Goal: Task Accomplishment & Management: Complete application form

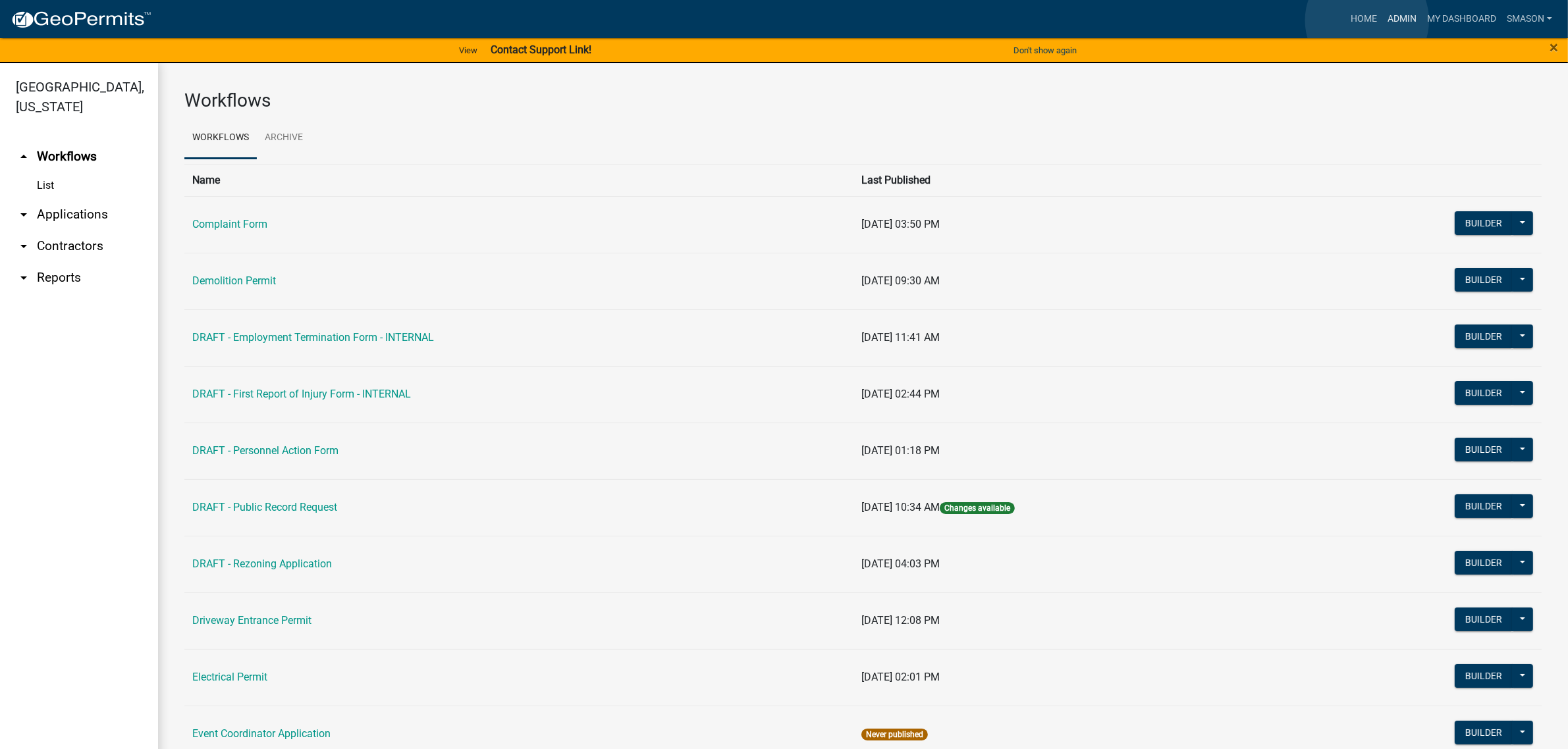
click at [1382, 20] on link "Admin" at bounding box center [1402, 19] width 40 height 25
click at [77, 230] on link "arrow_drop_down Applications" at bounding box center [79, 214] width 158 height 31
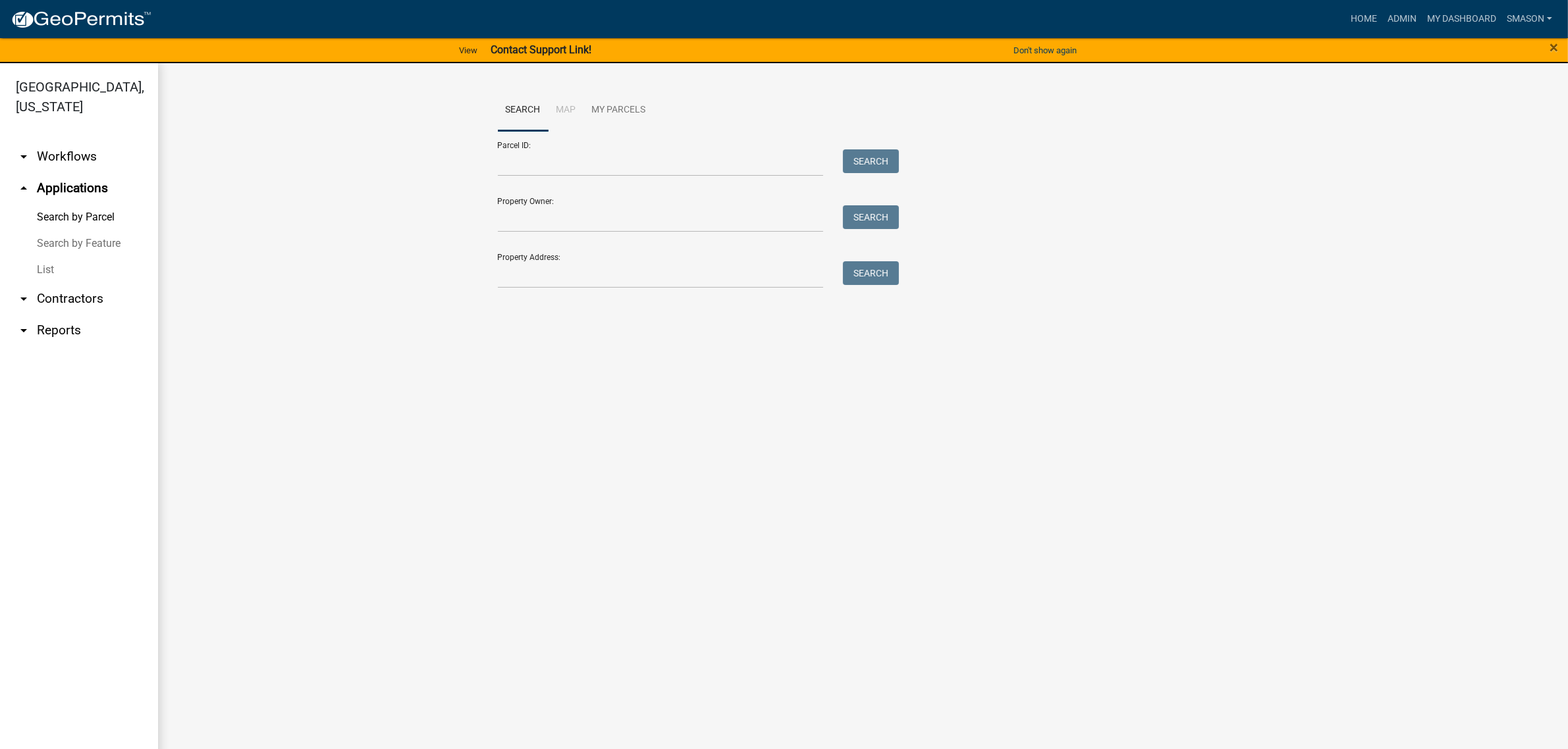
click at [53, 283] on link "List" at bounding box center [79, 270] width 158 height 27
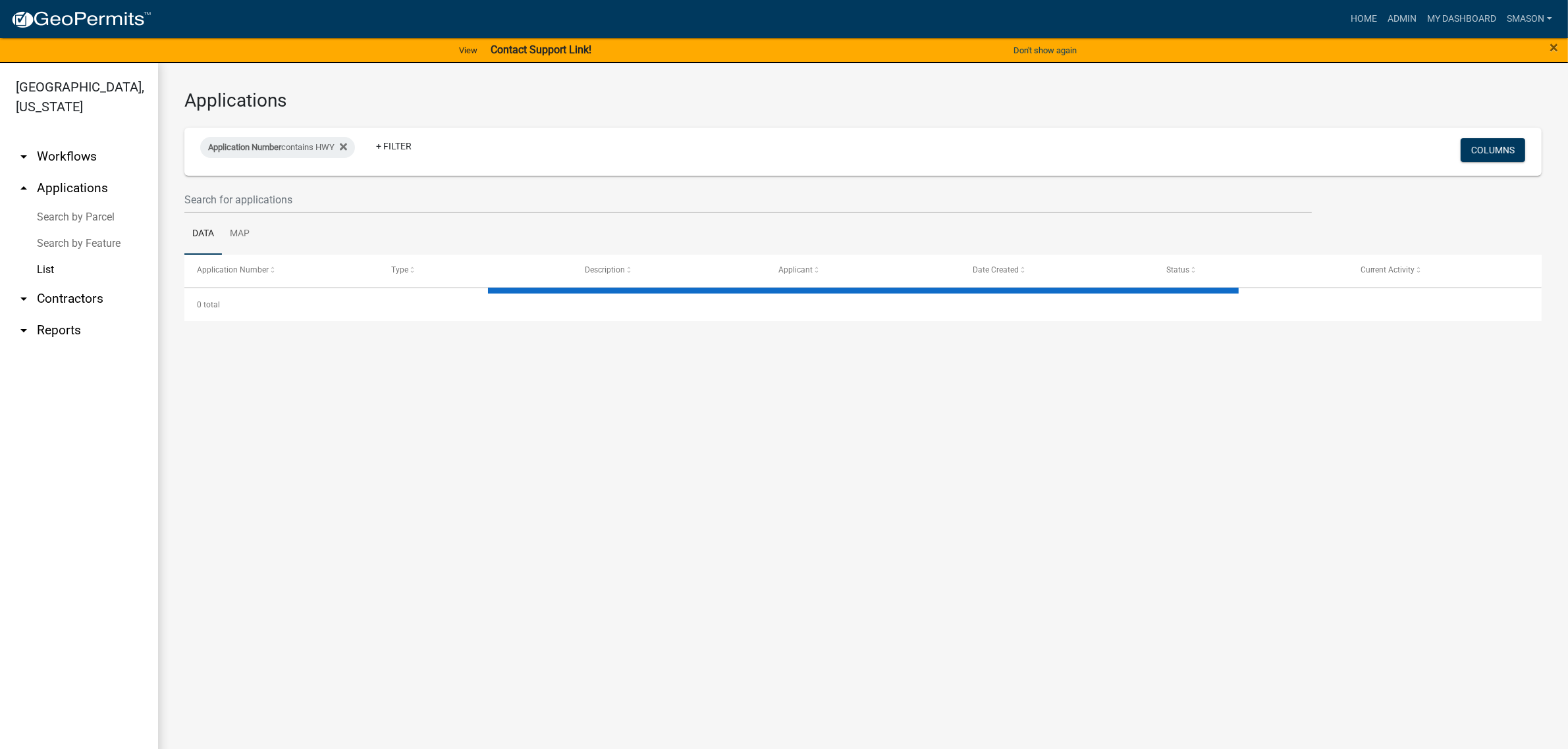
select select "3: 100"
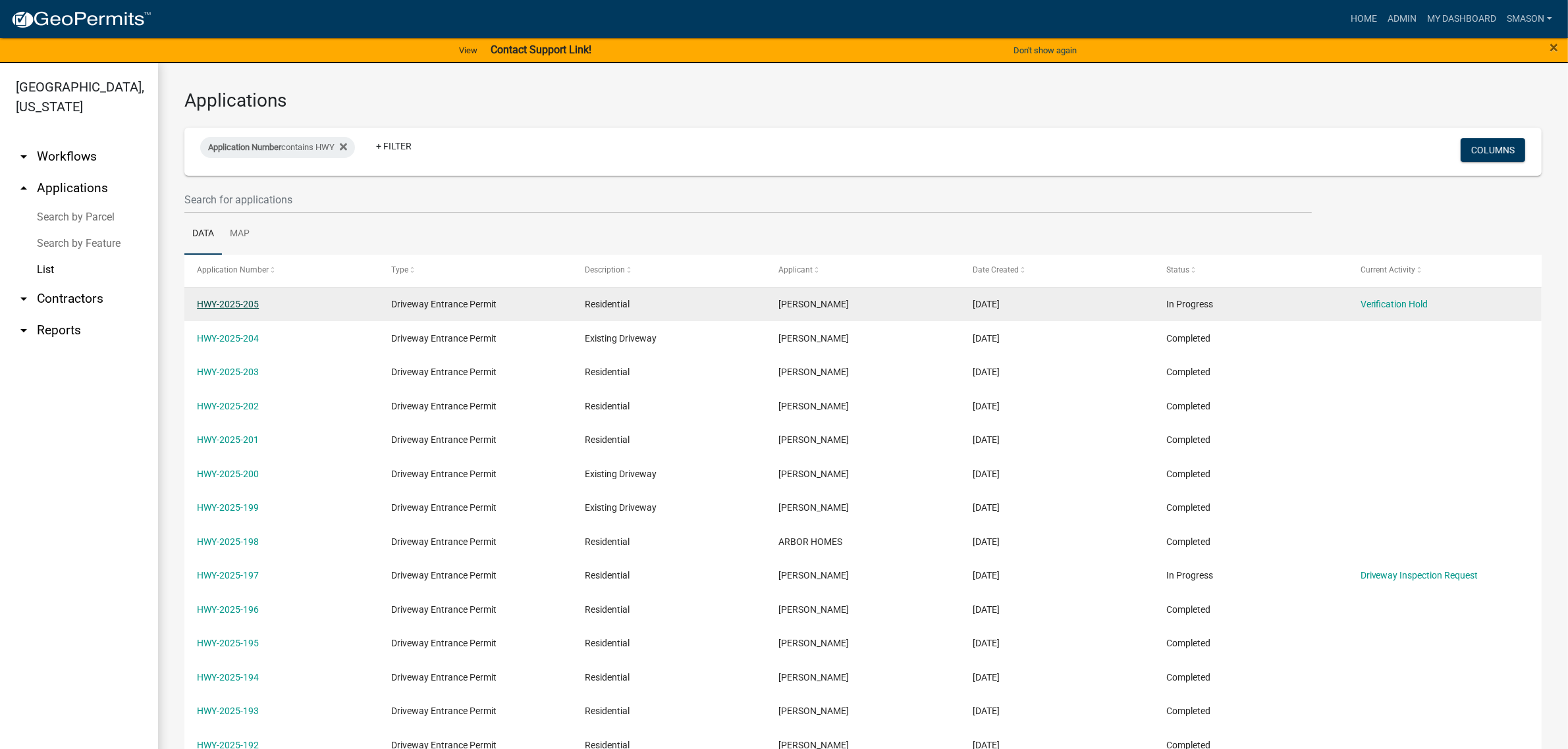
click at [231, 309] on link "HWY-2025-205" at bounding box center [228, 304] width 62 height 10
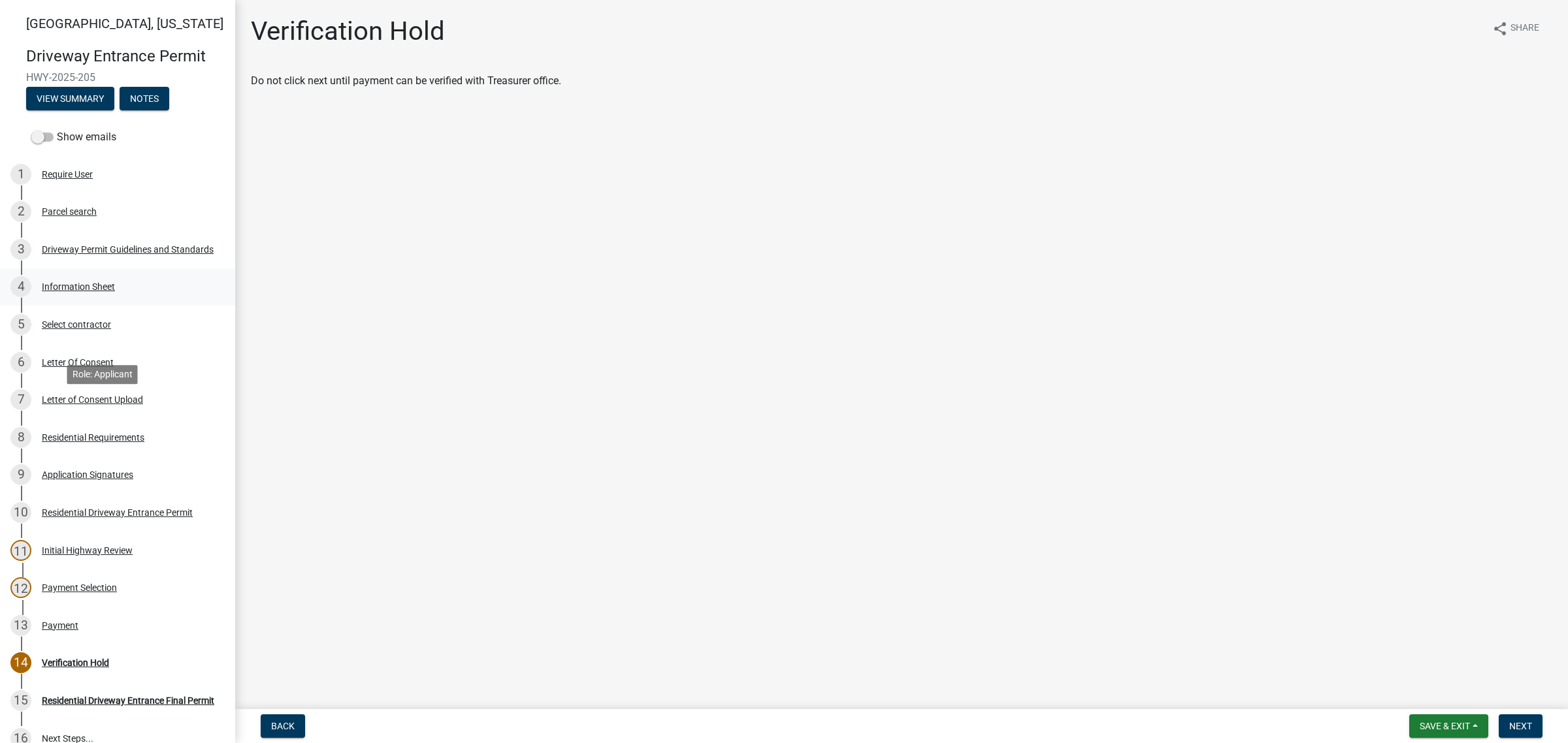
click at [94, 297] on div "4 Information Sheet" at bounding box center [112, 287] width 204 height 21
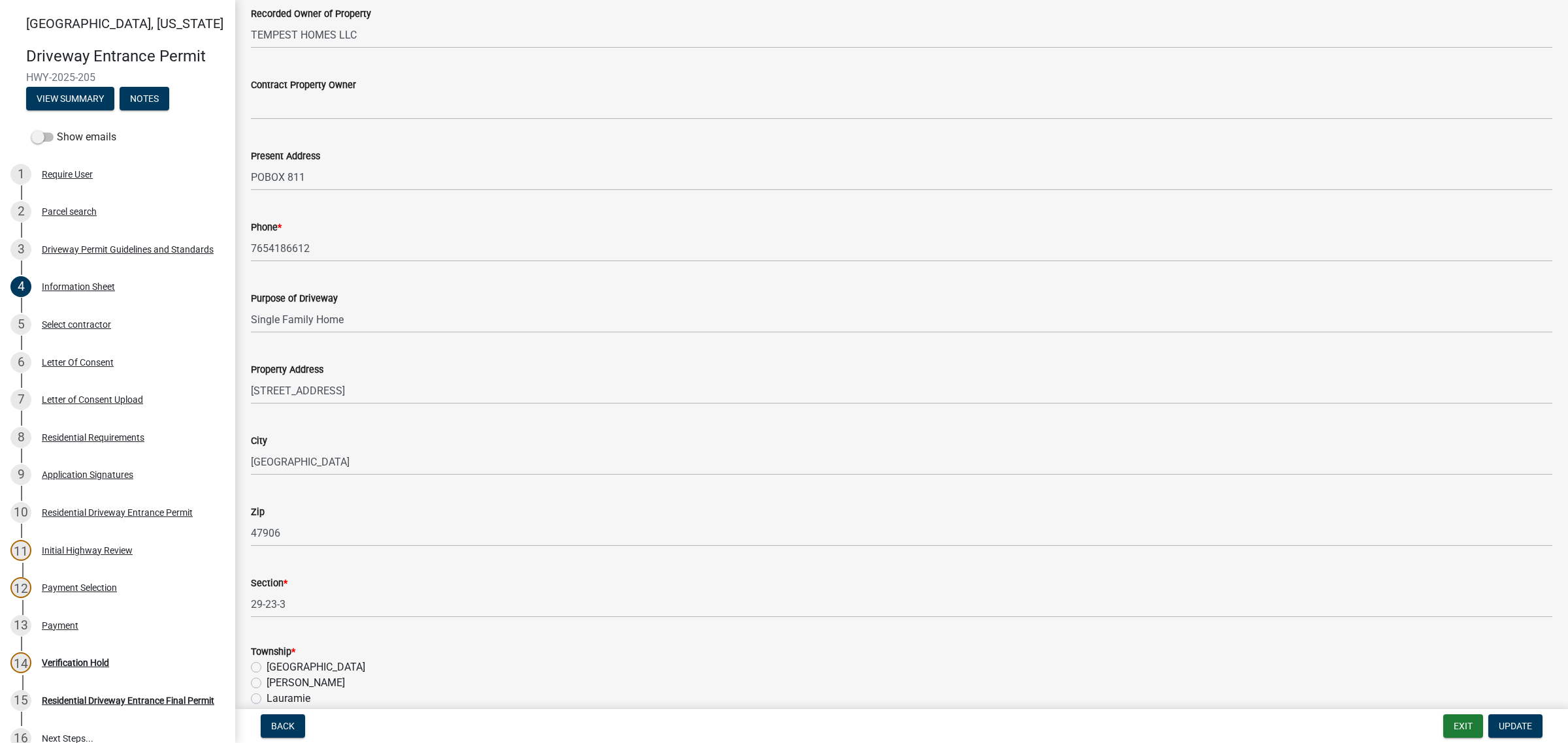
scroll to position [408, 0]
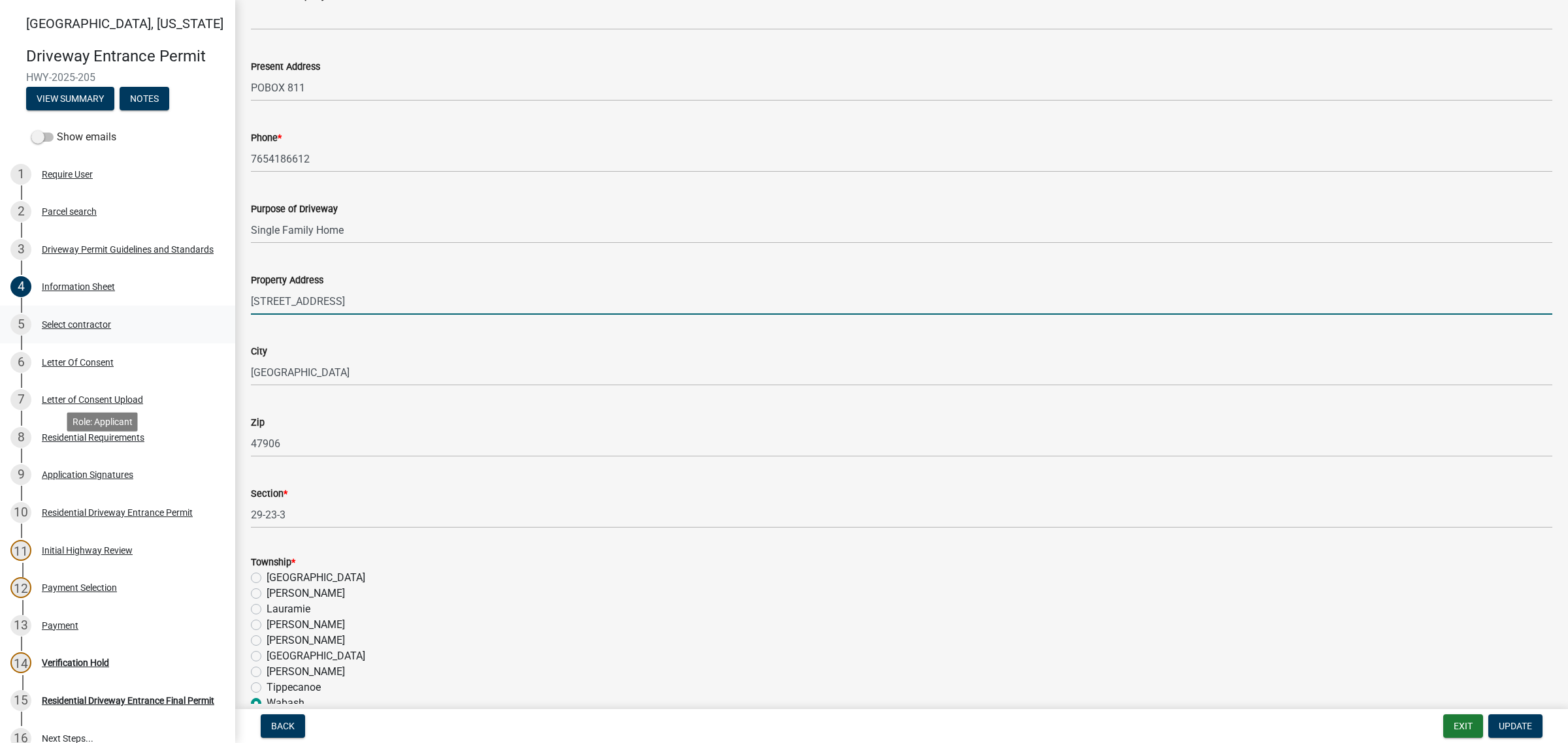
drag, startPoint x: 385, startPoint y: 469, endPoint x: 181, endPoint y: 476, distance: 204.1
click at [181, 477] on div "[GEOGRAPHIC_DATA][US_STATE] Entrance Permit HWY-2025-205 View Summary Notes Sho…" at bounding box center [784, 371] width 1568 height 743
click at [392, 314] on input "[STREET_ADDRESS]" at bounding box center [902, 301] width 1302 height 26
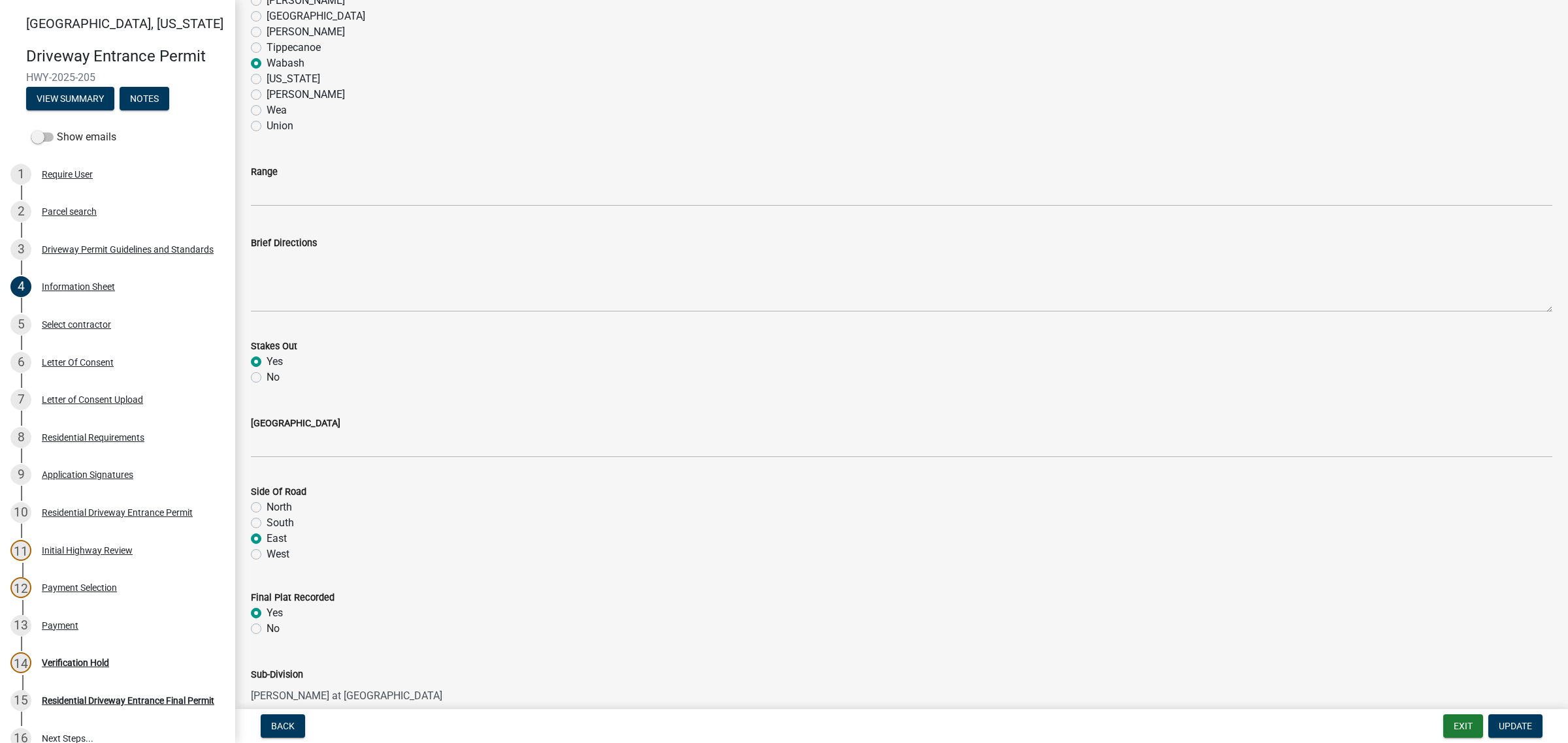
scroll to position [1061, 0]
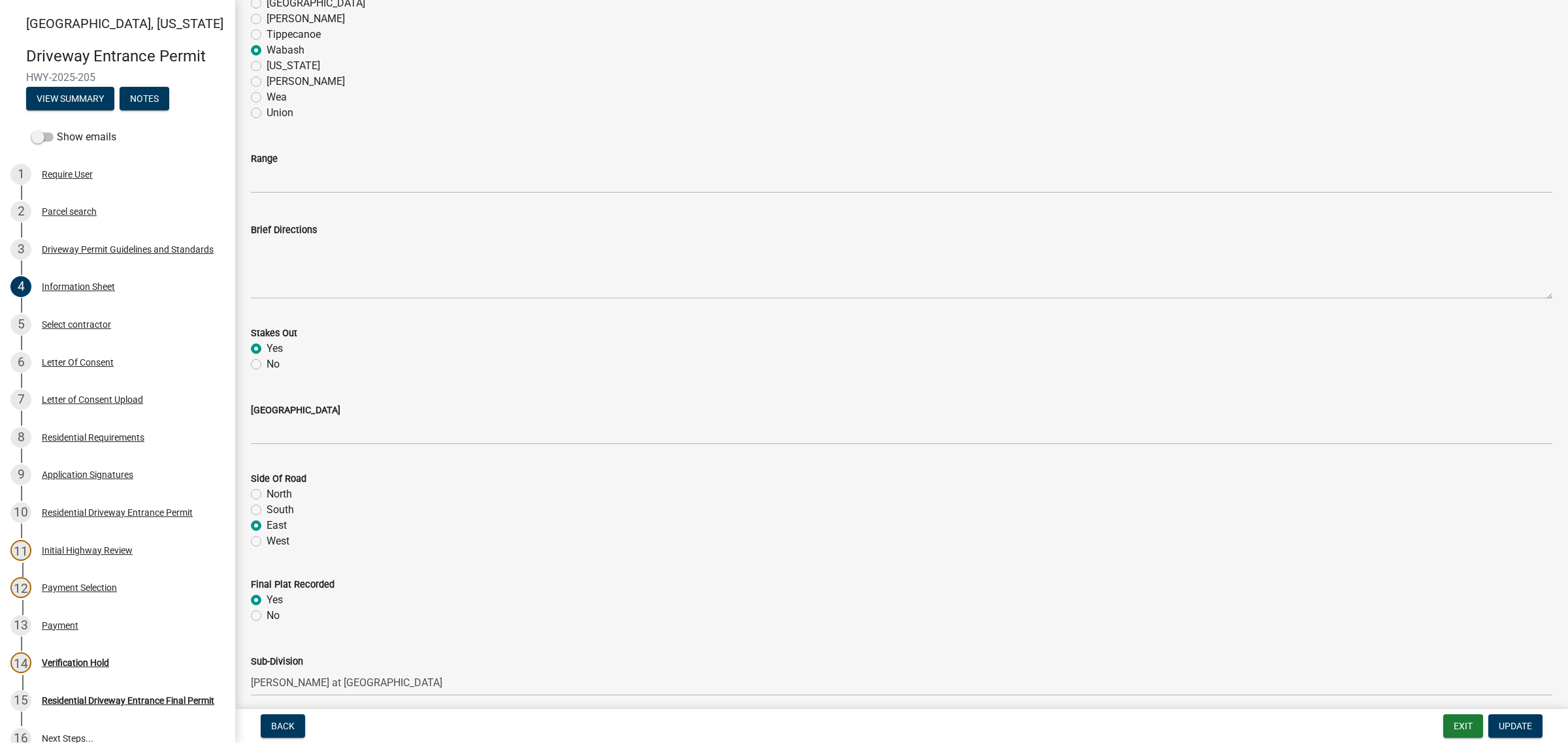
type input "[STREET_ADDRESS][PERSON_NAME]"
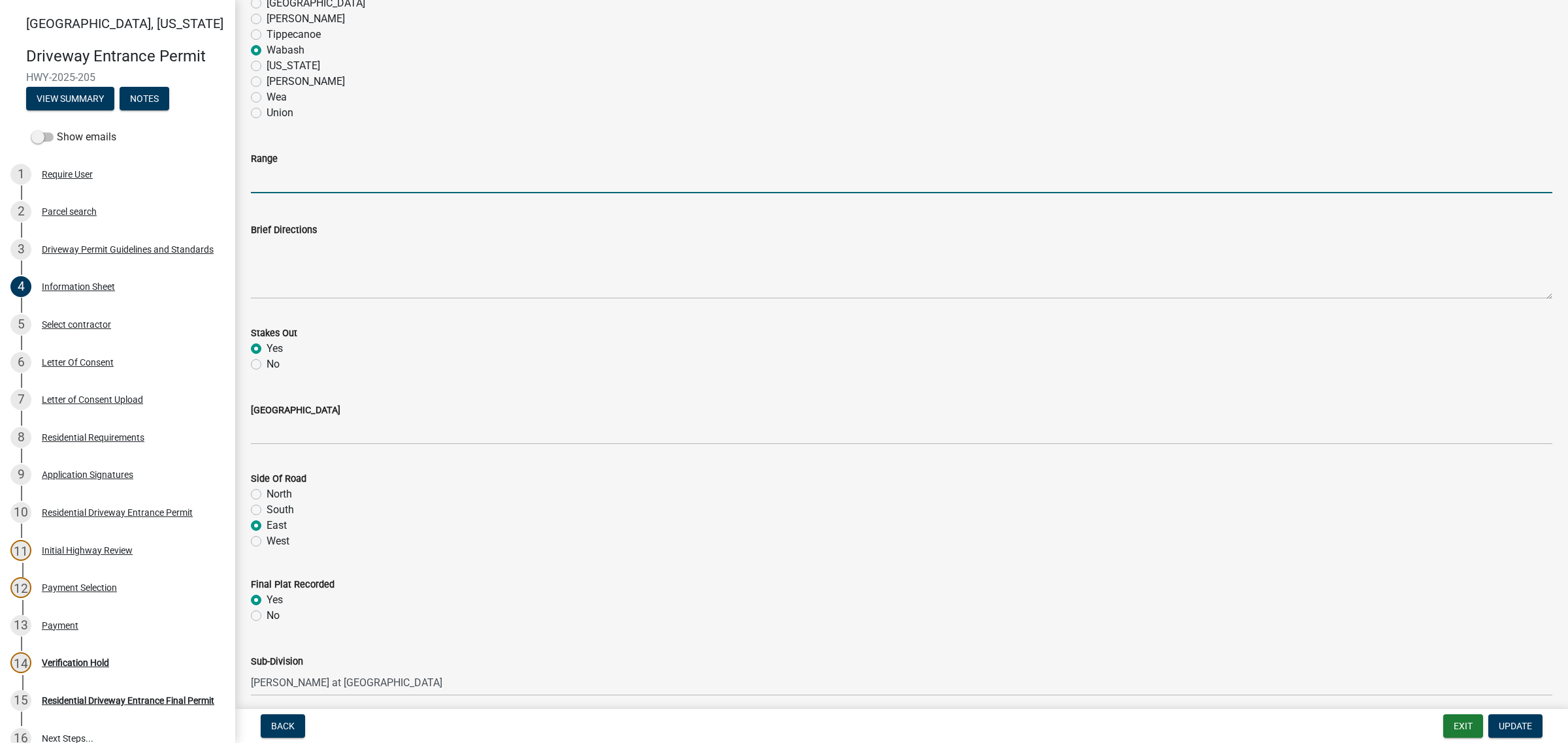
click at [305, 194] on input "Range" at bounding box center [902, 179] width 1302 height 26
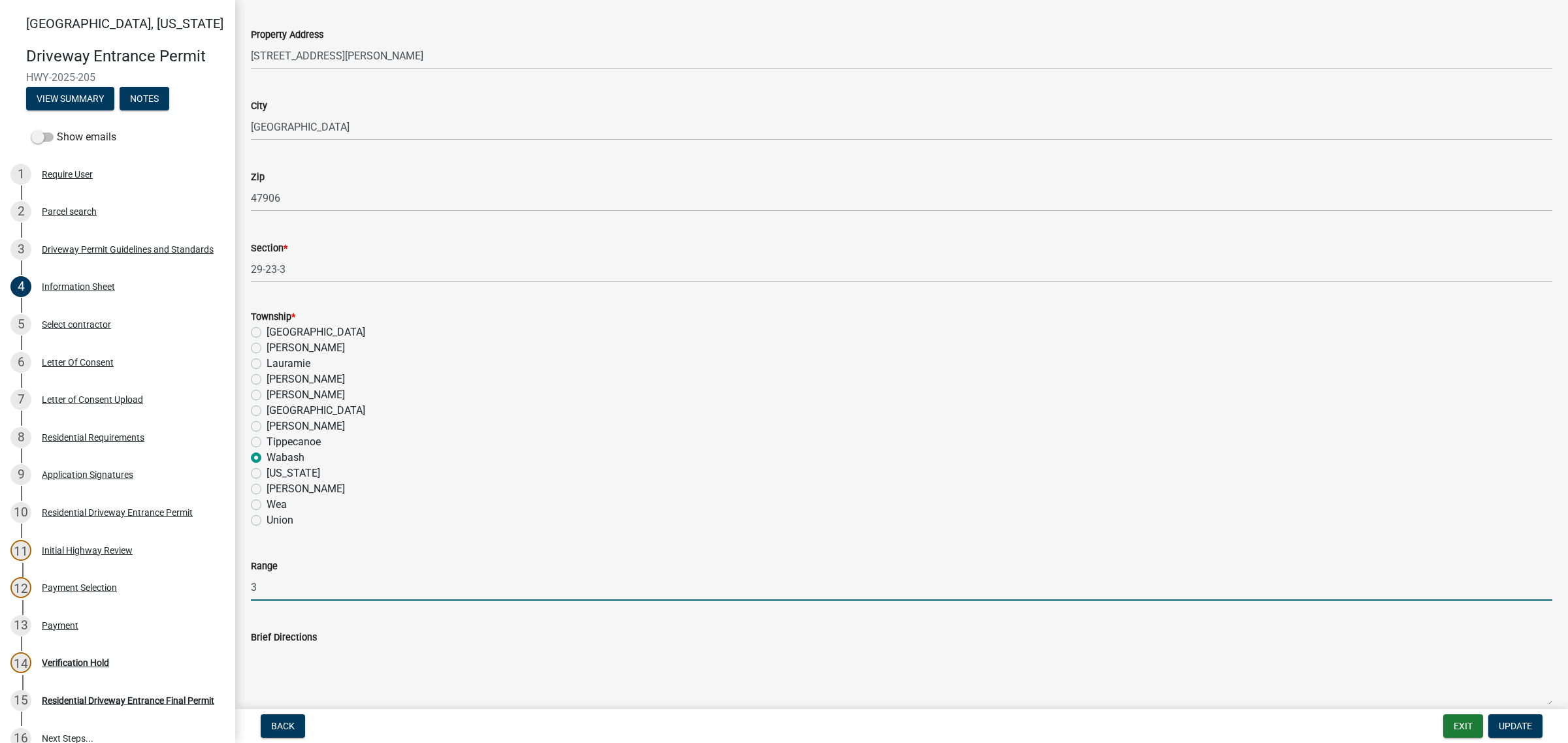
scroll to position [653, 0]
type input "3"
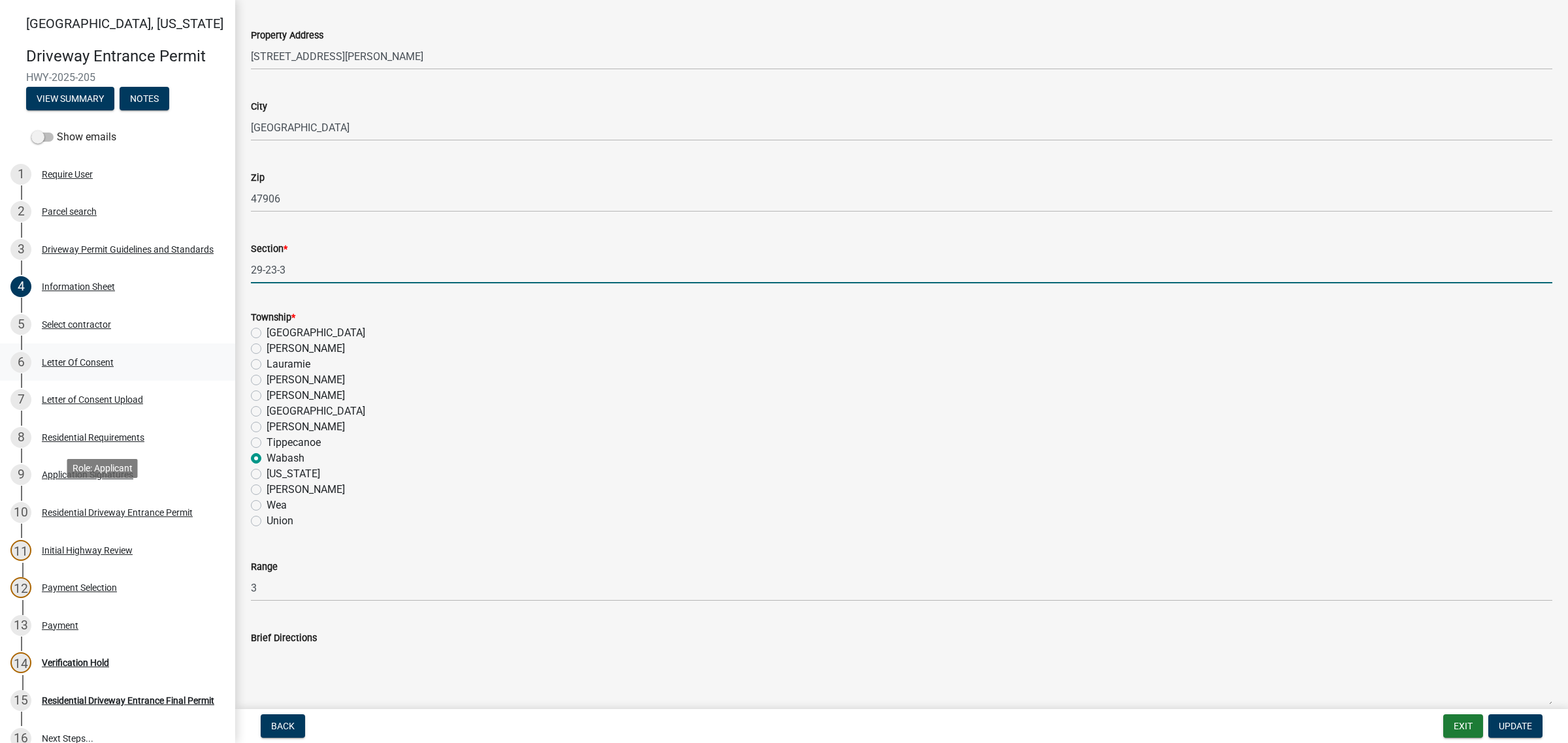
drag, startPoint x: 319, startPoint y: 498, endPoint x: 172, endPoint y: 508, distance: 147.3
click at [175, 508] on div "[GEOGRAPHIC_DATA][US_STATE] Entrance Permit HWY-2025-205 View Summary Notes Sho…" at bounding box center [784, 371] width 1568 height 743
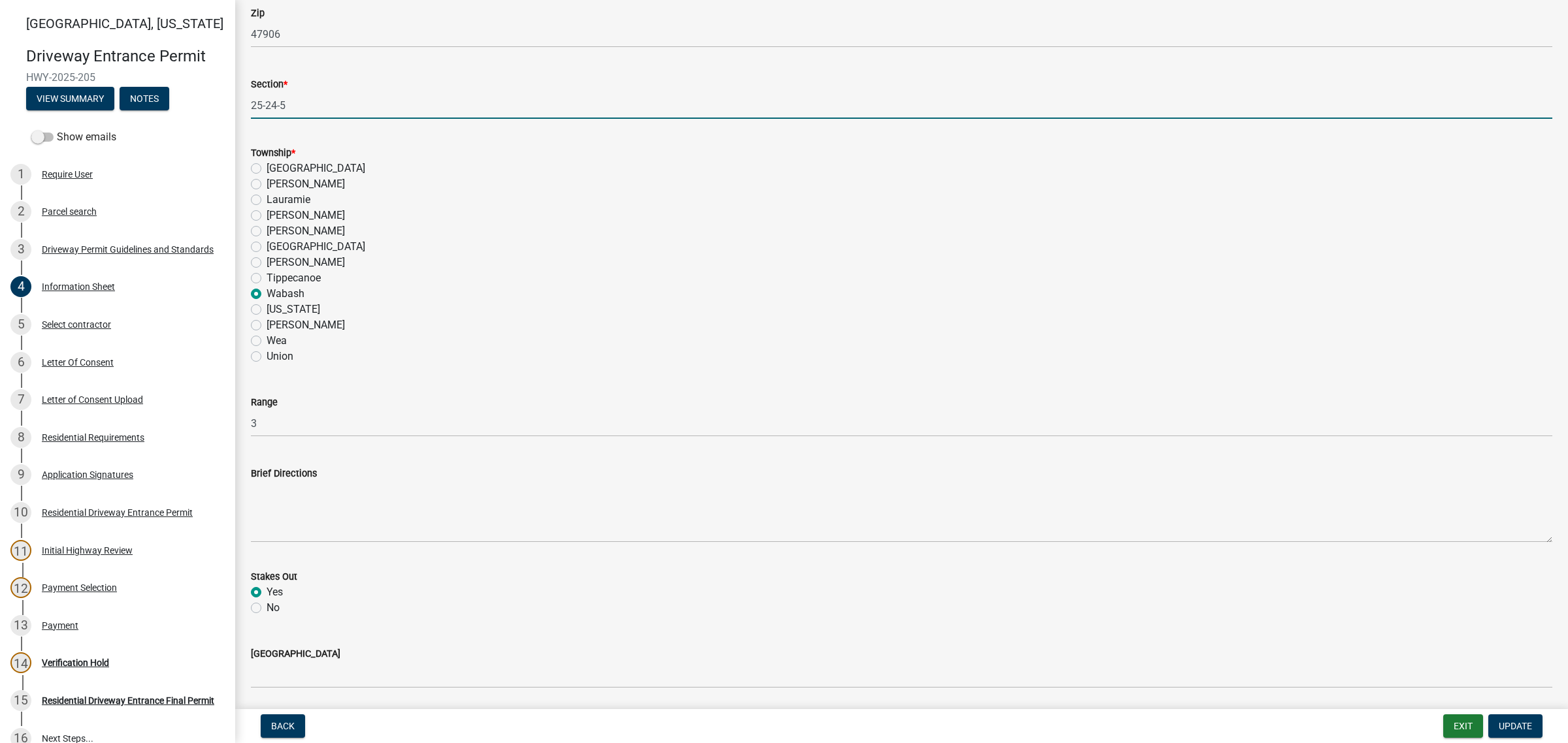
scroll to position [980, 0]
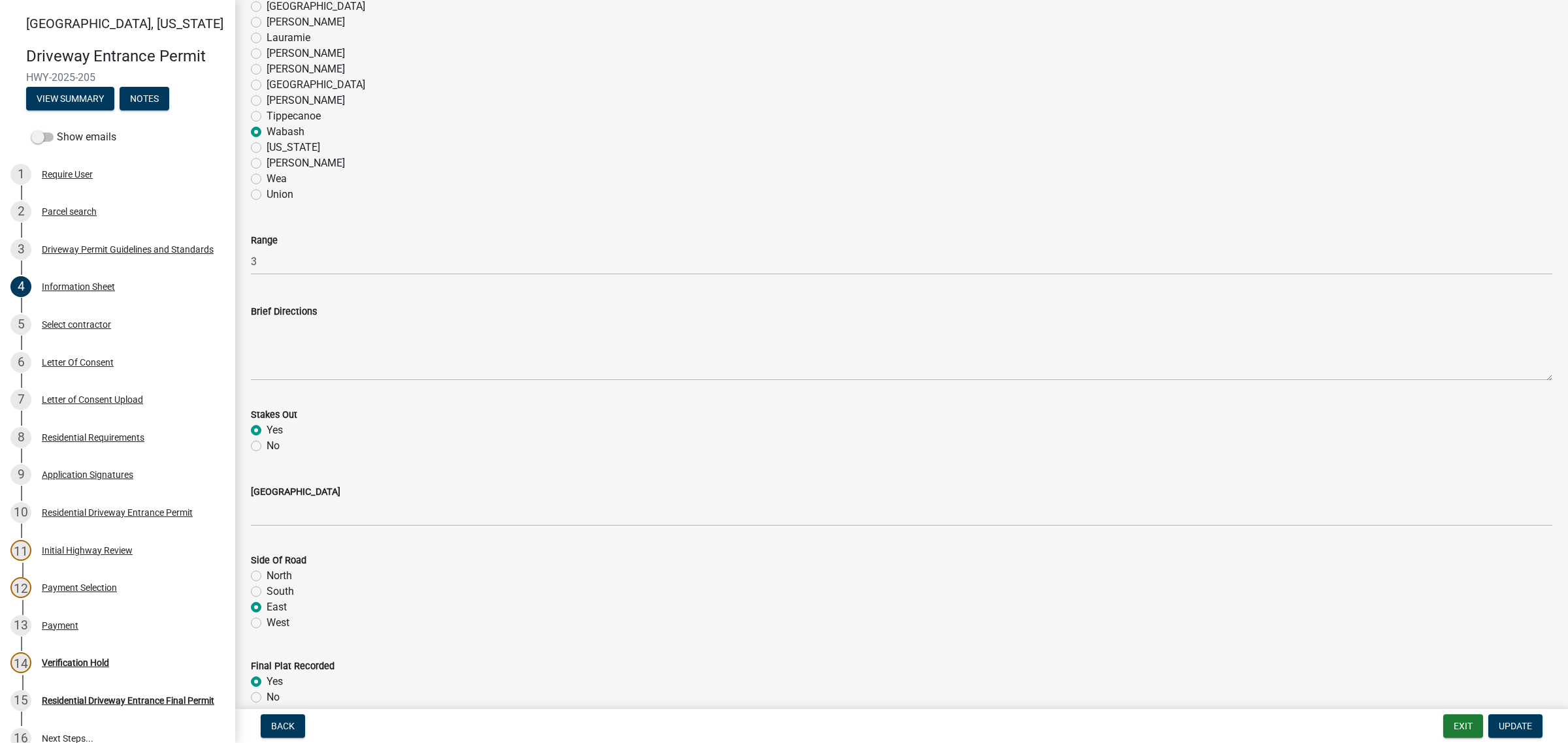
type input "25-24-5"
drag, startPoint x: 270, startPoint y: 566, endPoint x: 207, endPoint y: 569, distance: 63.1
click at [207, 569] on div "[GEOGRAPHIC_DATA][US_STATE] Entrance Permit HWY-2025-205 View Summary Notes Sho…" at bounding box center [784, 371] width 1568 height 743
type input "5W"
click at [1508, 721] on span "Update" at bounding box center [1515, 726] width 33 height 10
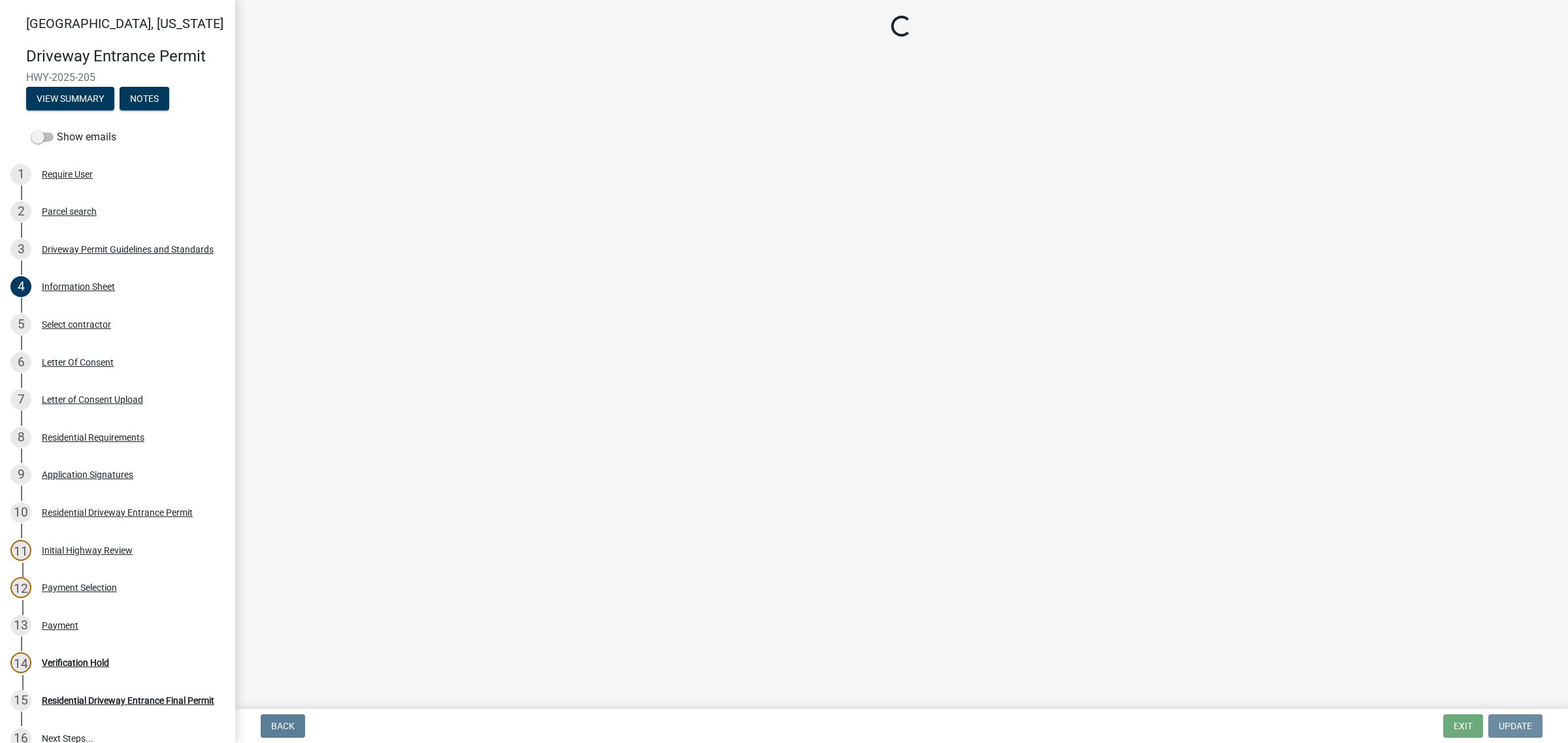
scroll to position [0, 0]
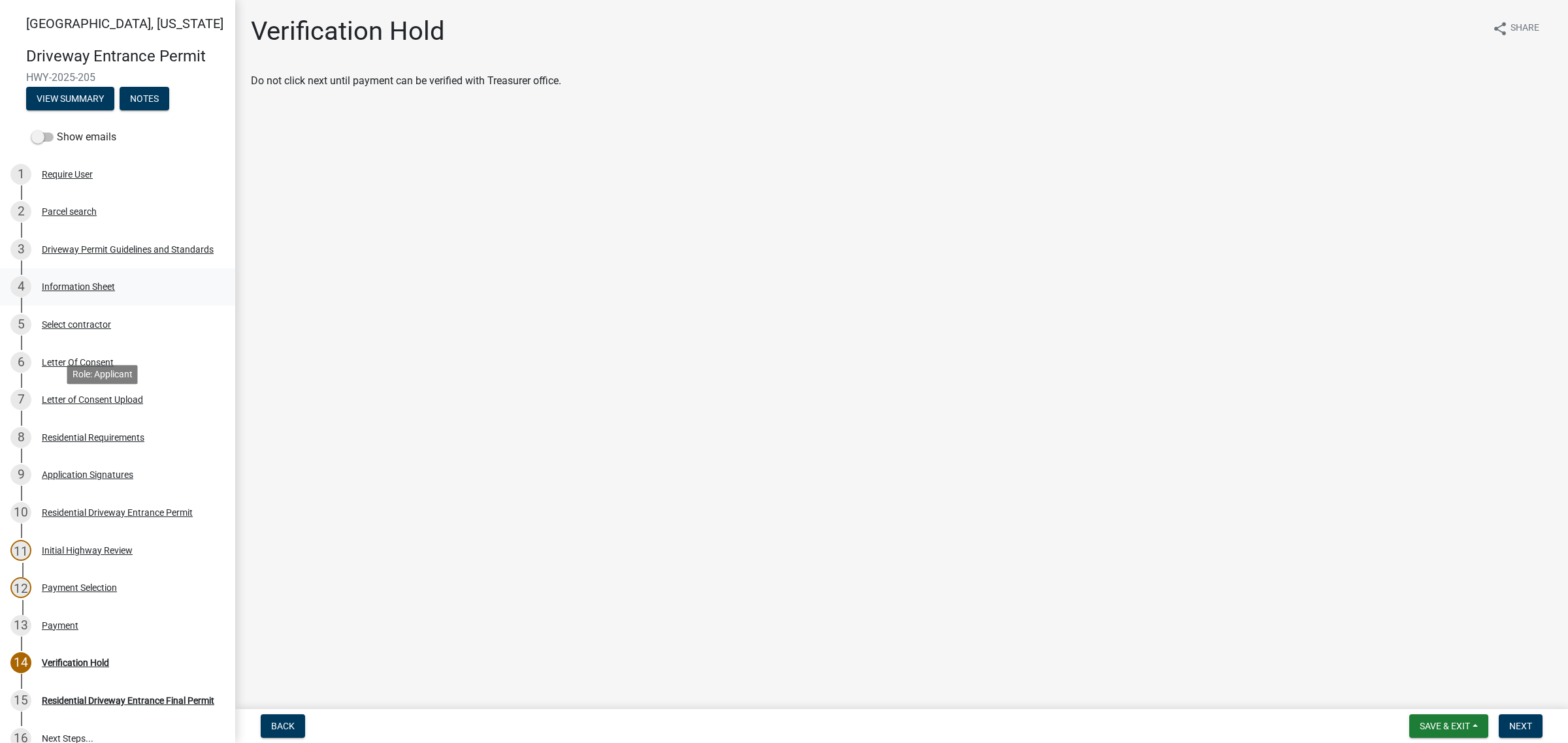
click at [84, 292] on div "Information Sheet" at bounding box center [77, 287] width 73 height 9
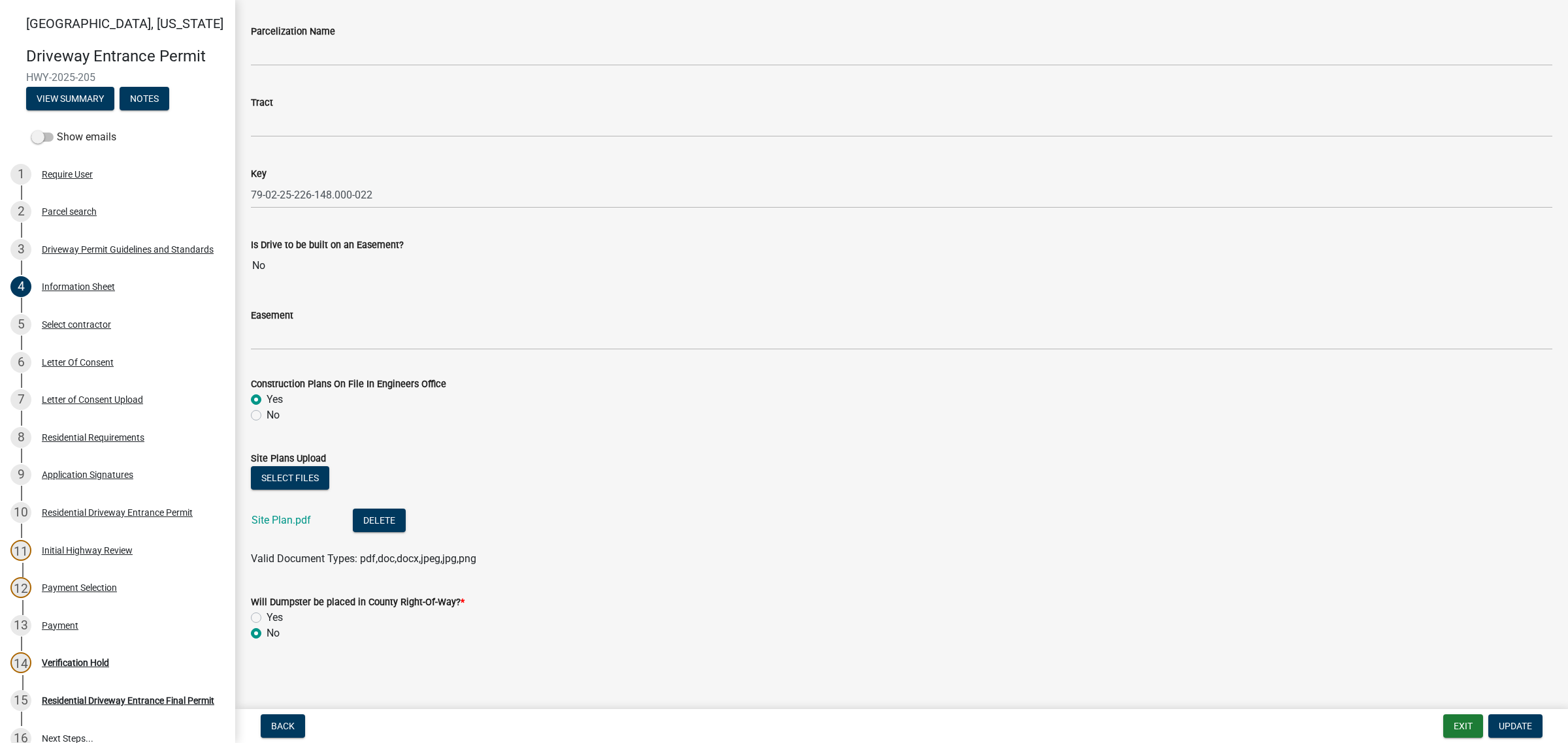
scroll to position [2453, 0]
click at [113, 367] on div "Letter Of Consent" at bounding box center [77, 363] width 72 height 9
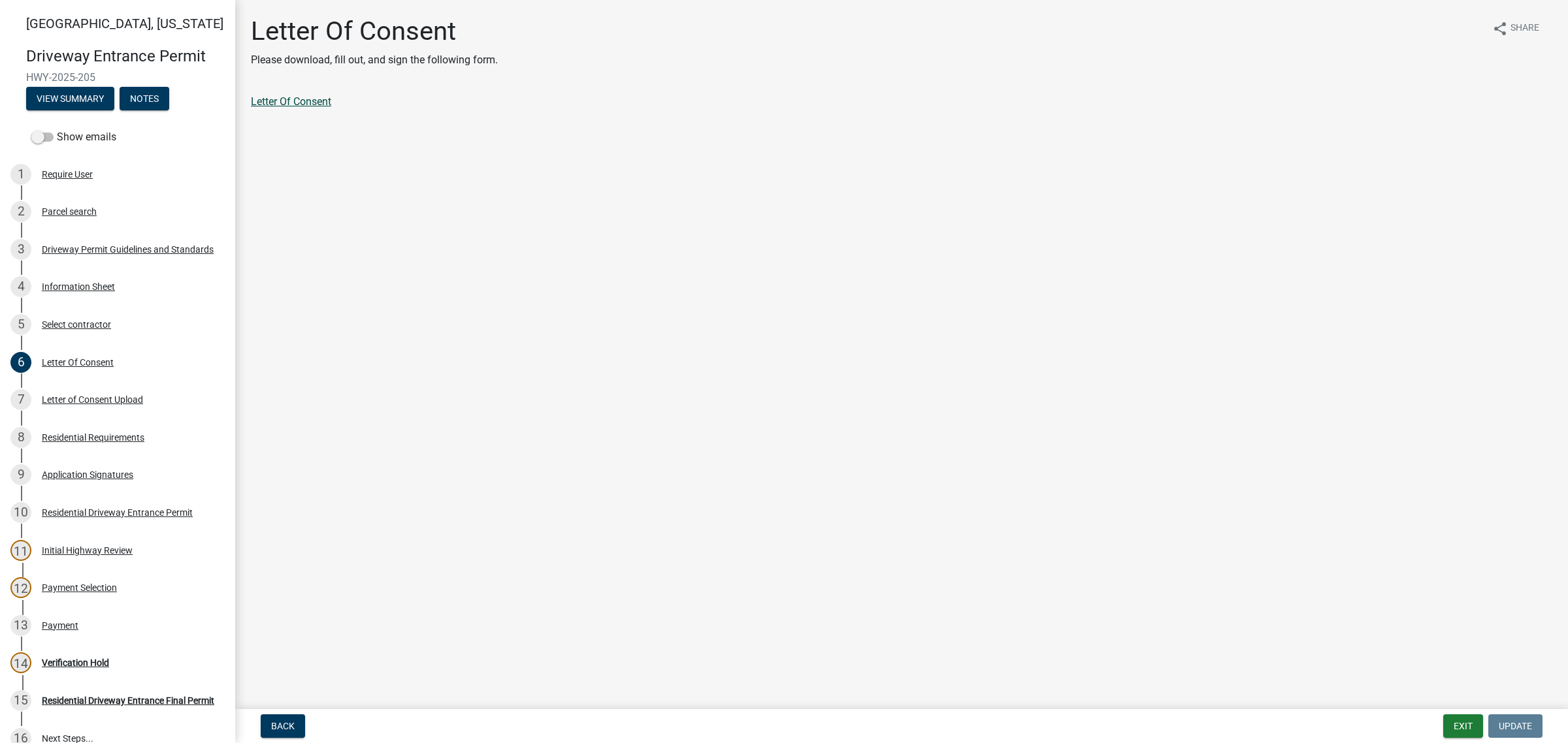
click at [332, 108] on link "Letter Of Consent" at bounding box center [291, 101] width 80 height 12
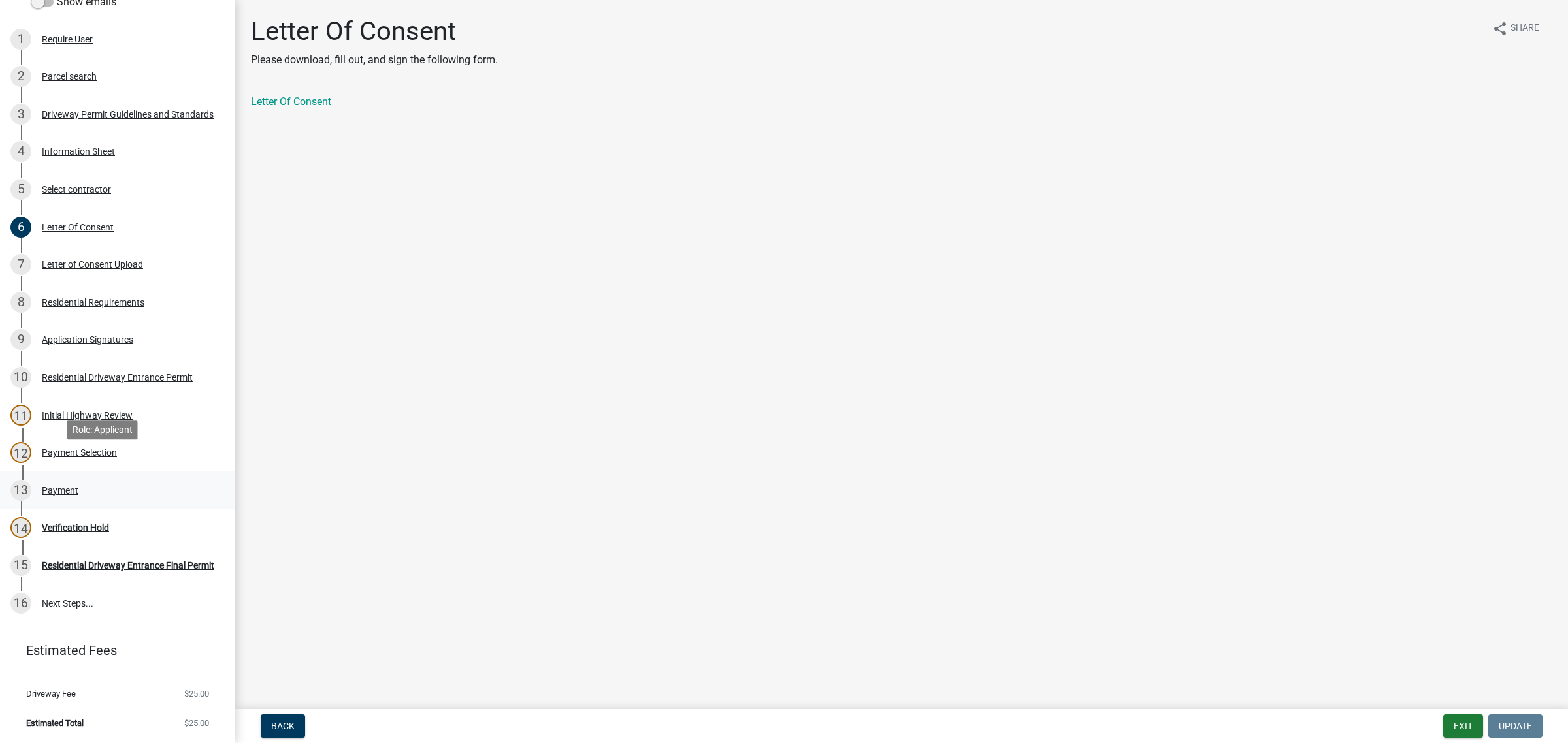
scroll to position [408, 0]
click at [73, 486] on div "Payment" at bounding box center [60, 491] width 37 height 9
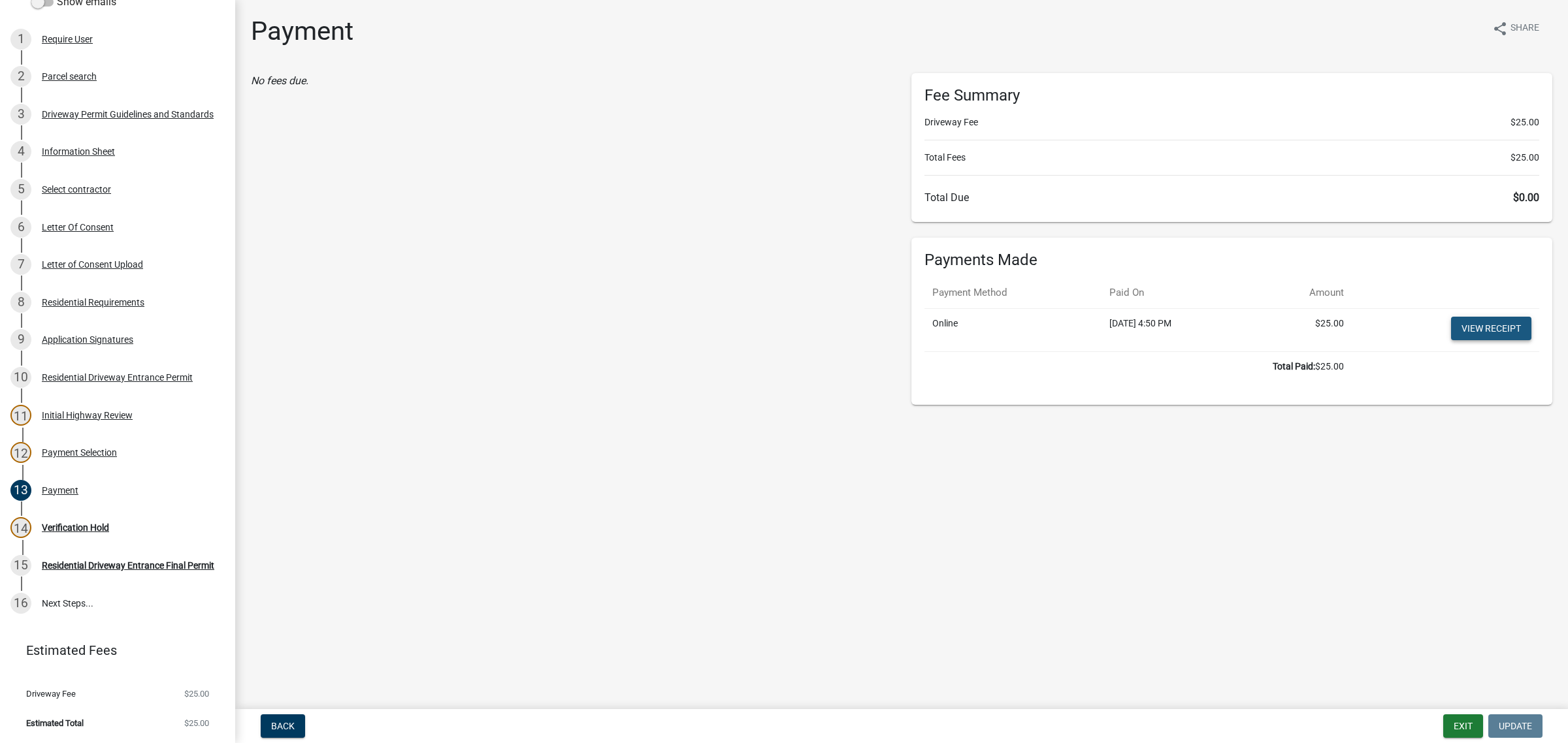
click at [1474, 340] on link "View receipt" at bounding box center [1491, 329] width 80 height 24
click at [109, 523] on div "Verification Hold" at bounding box center [75, 528] width 67 height 9
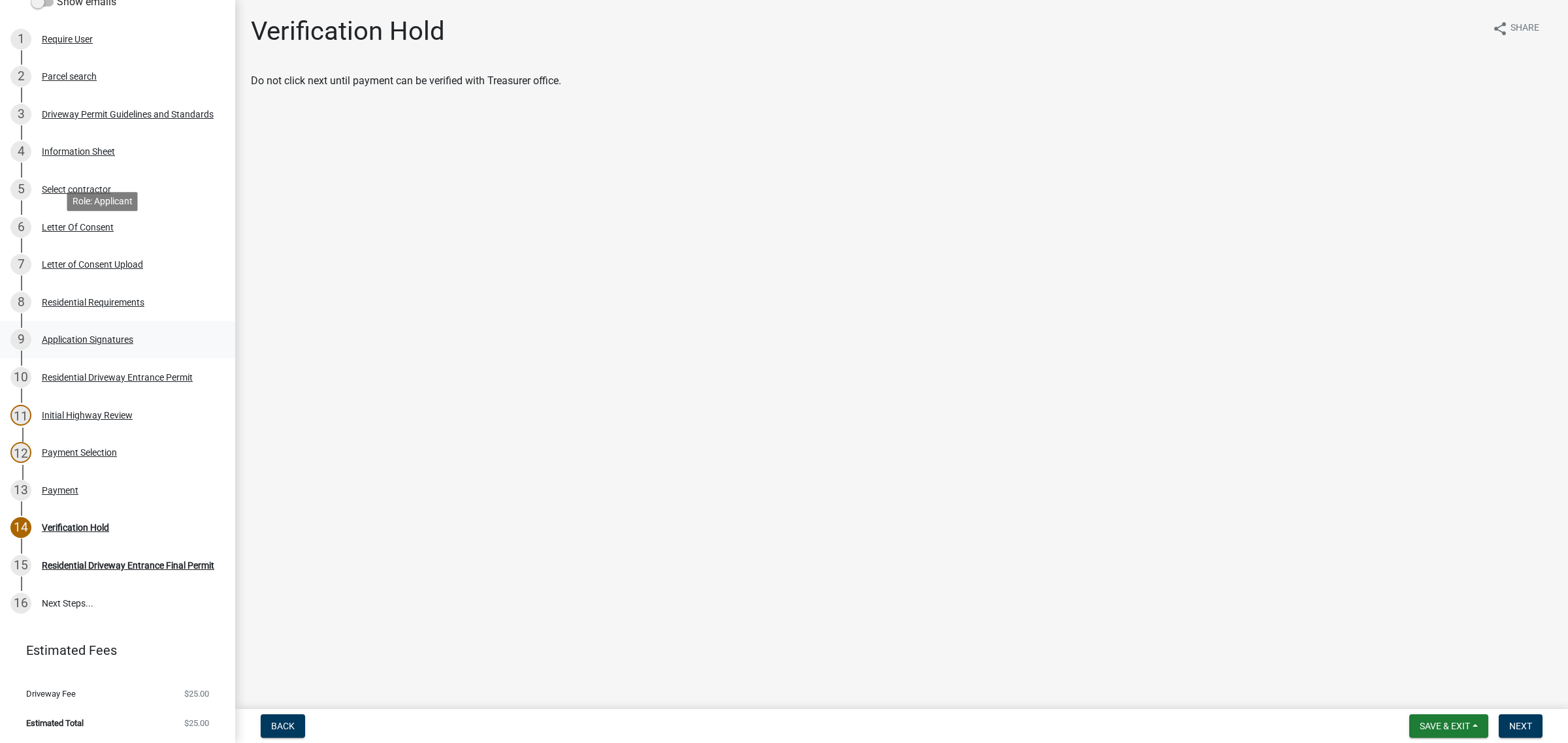
click at [94, 335] on div "Application Signatures" at bounding box center [87, 340] width 92 height 9
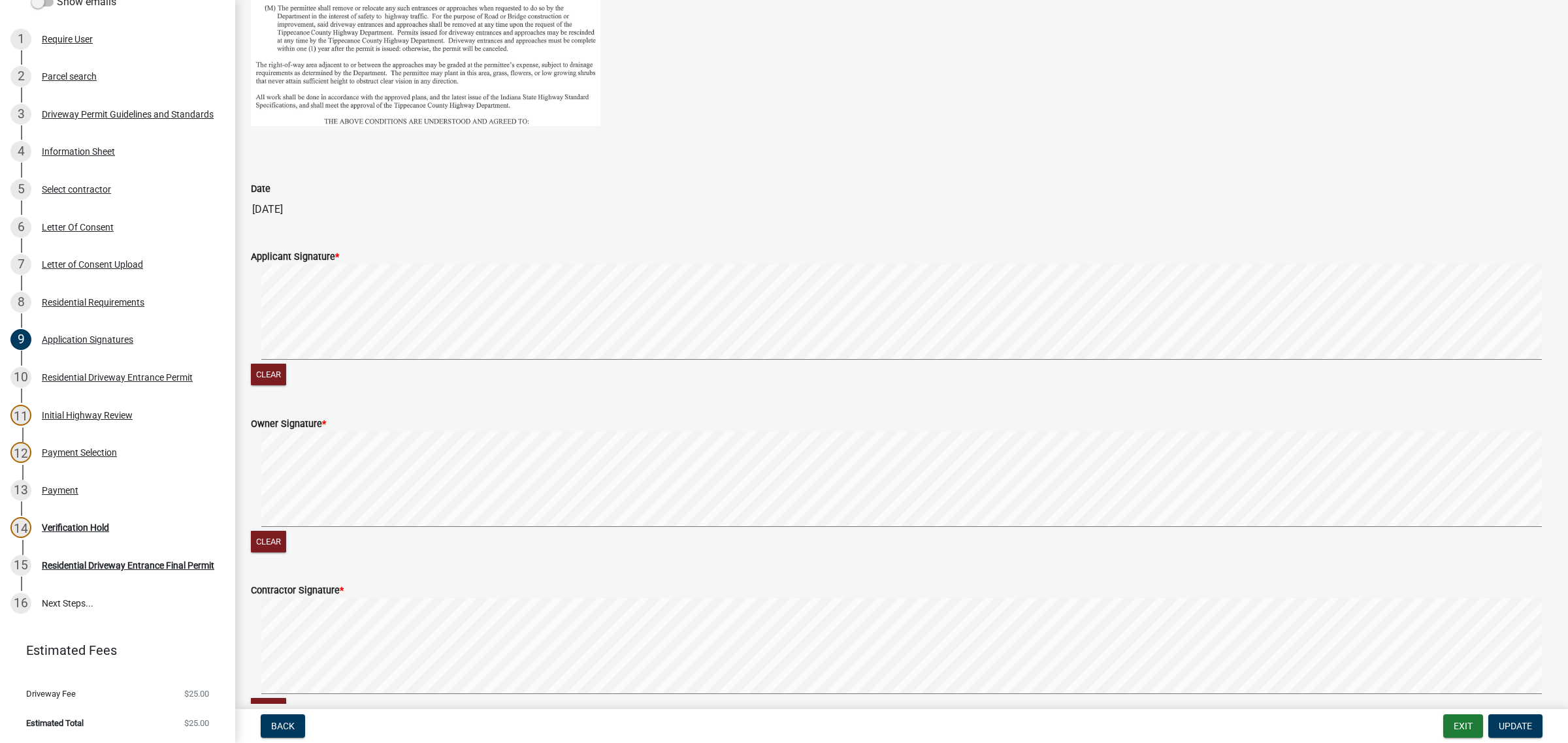
scroll to position [681, 0]
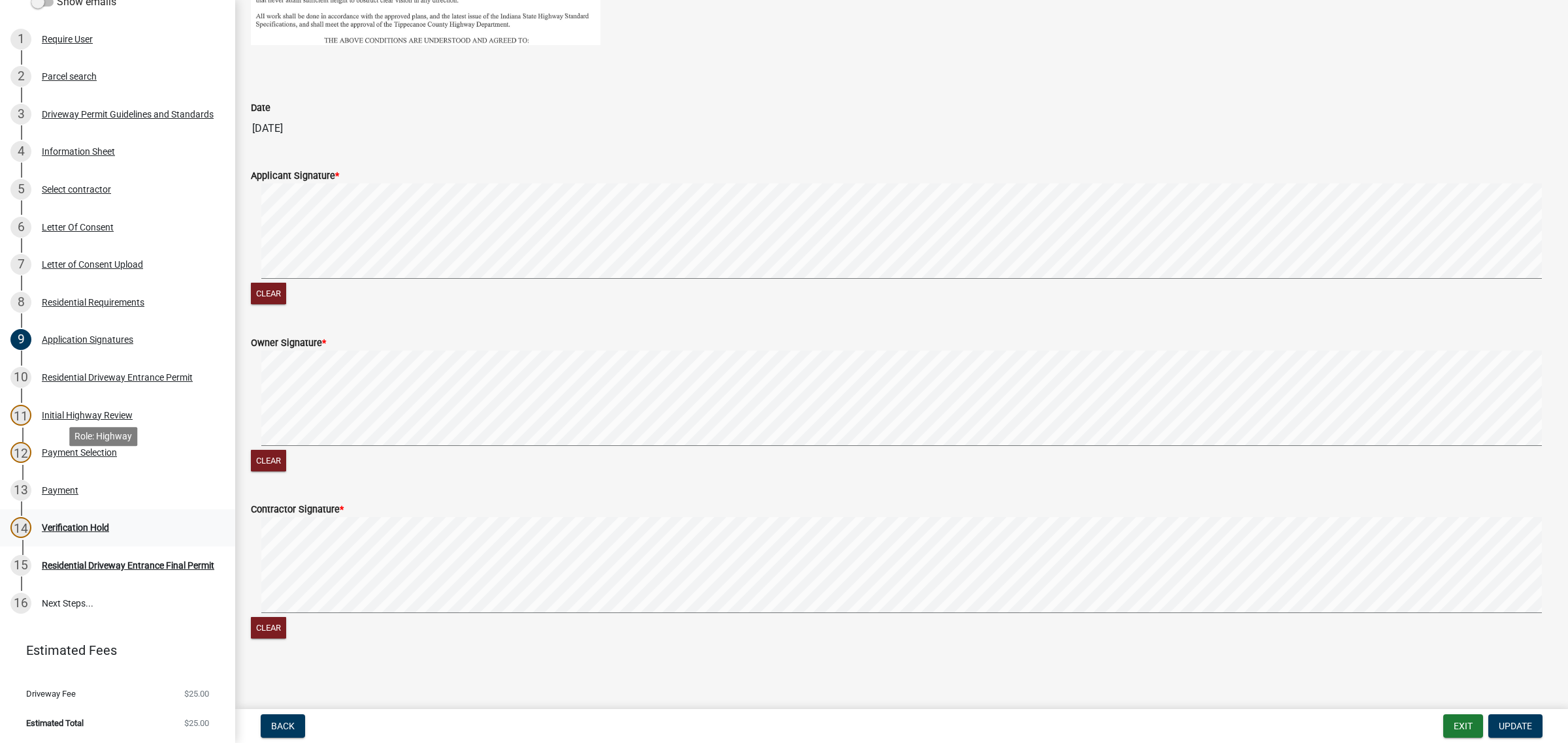
click at [71, 523] on div "Verification Hold" at bounding box center [75, 528] width 67 height 9
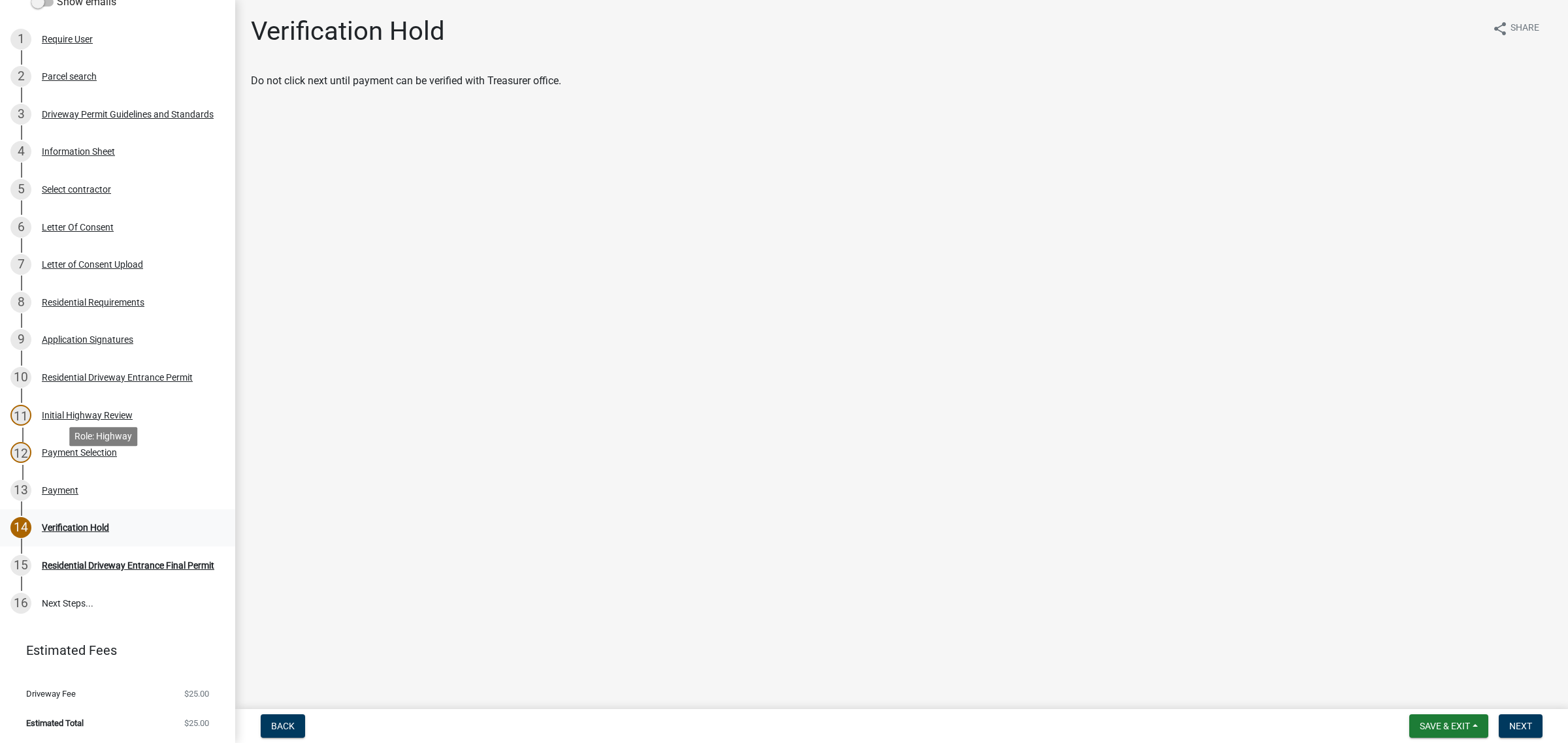
click at [92, 523] on div "Verification Hold" at bounding box center [75, 528] width 67 height 9
click at [1513, 721] on span "Next" at bounding box center [1521, 726] width 23 height 10
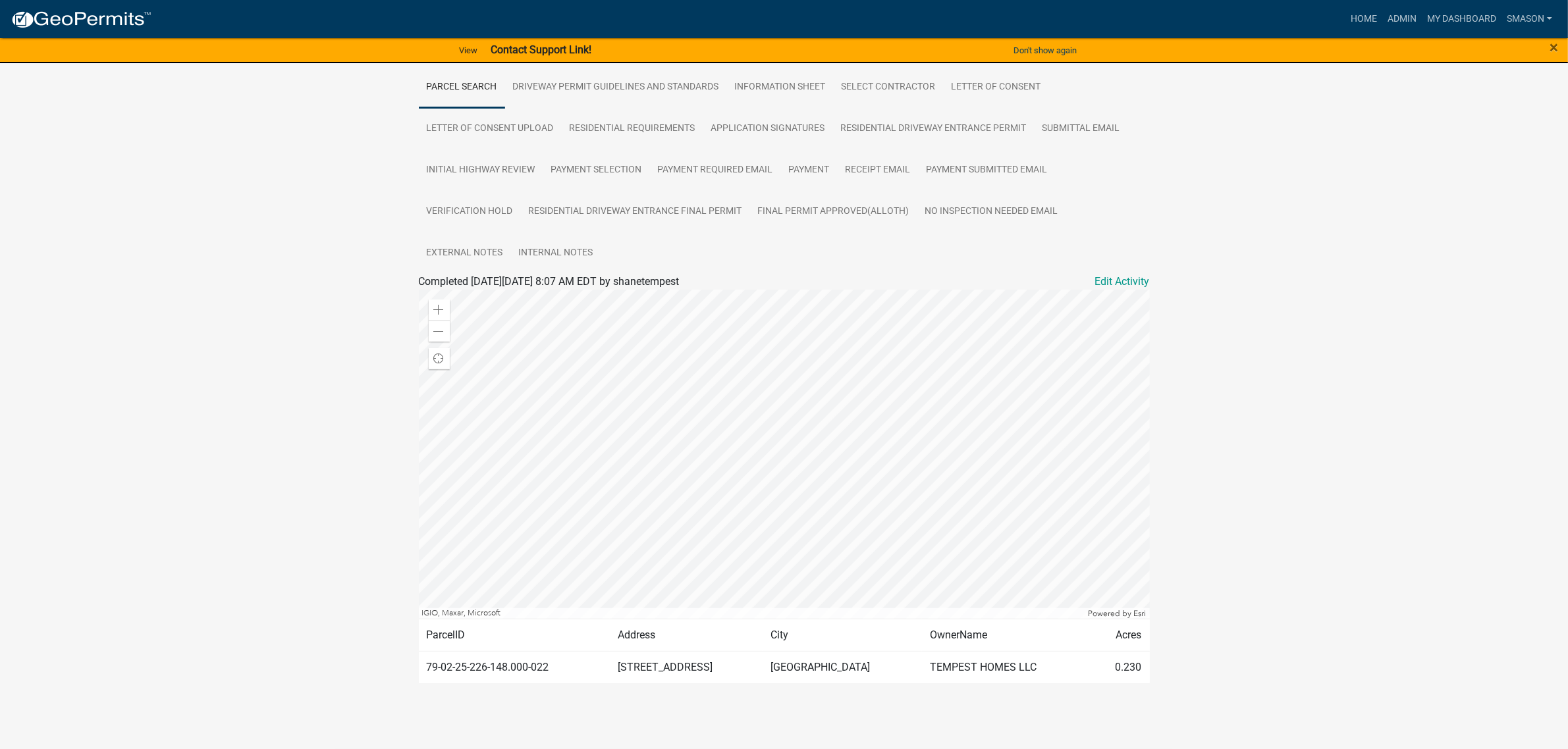
scroll to position [424, 0]
click at [1382, 17] on link "Admin" at bounding box center [1402, 19] width 40 height 25
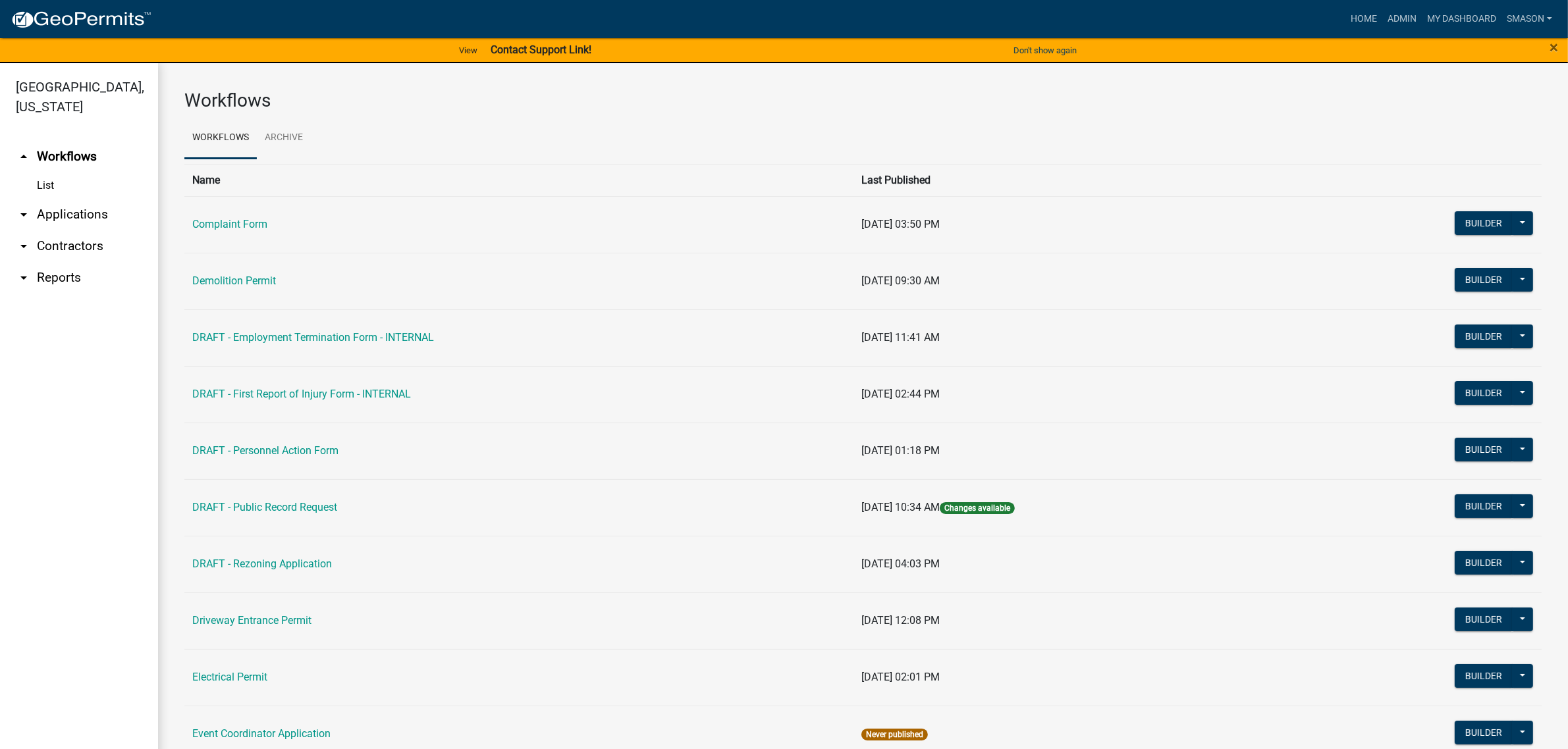
click at [90, 230] on link "arrow_drop_down Applications" at bounding box center [79, 214] width 158 height 31
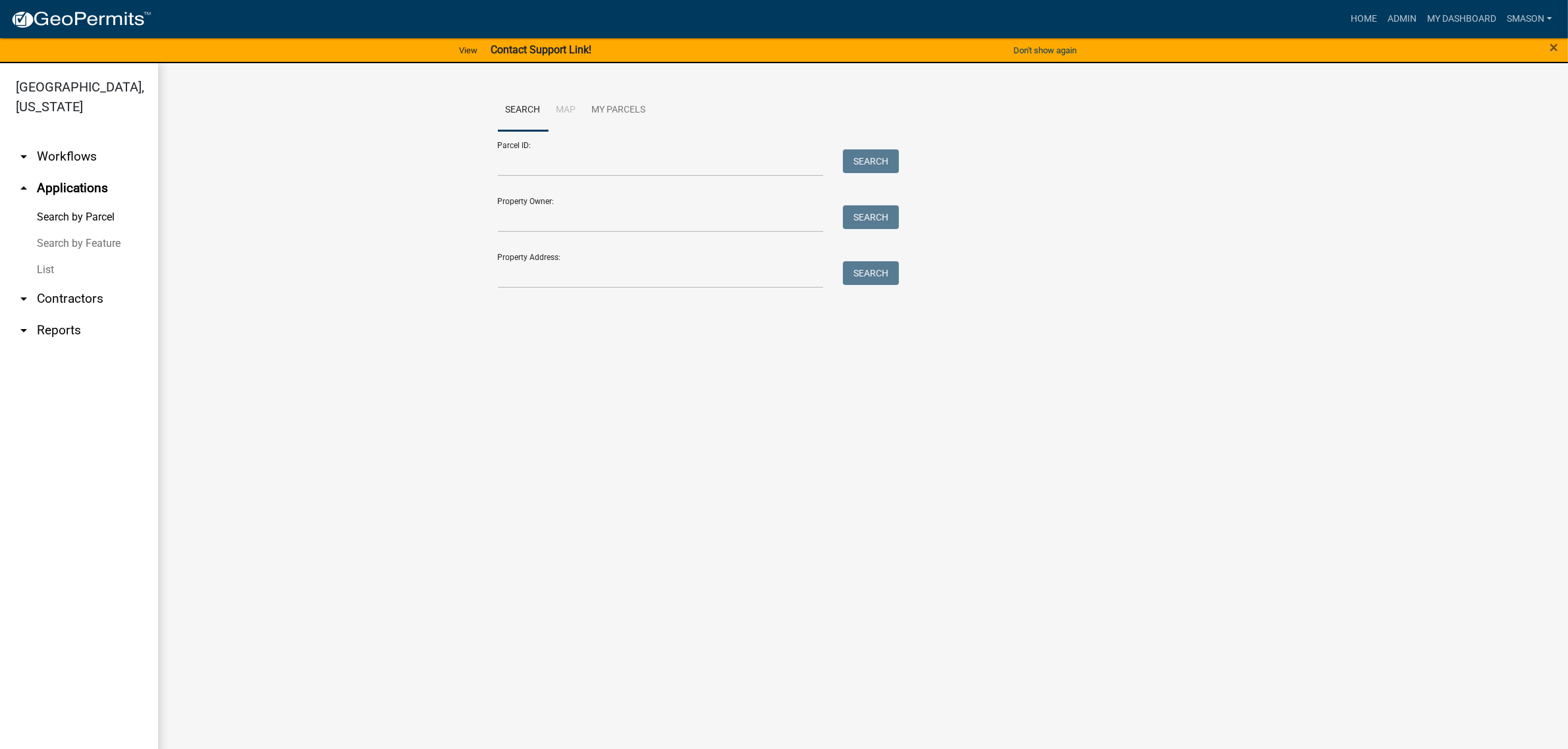
click at [47, 283] on link "List" at bounding box center [79, 270] width 158 height 27
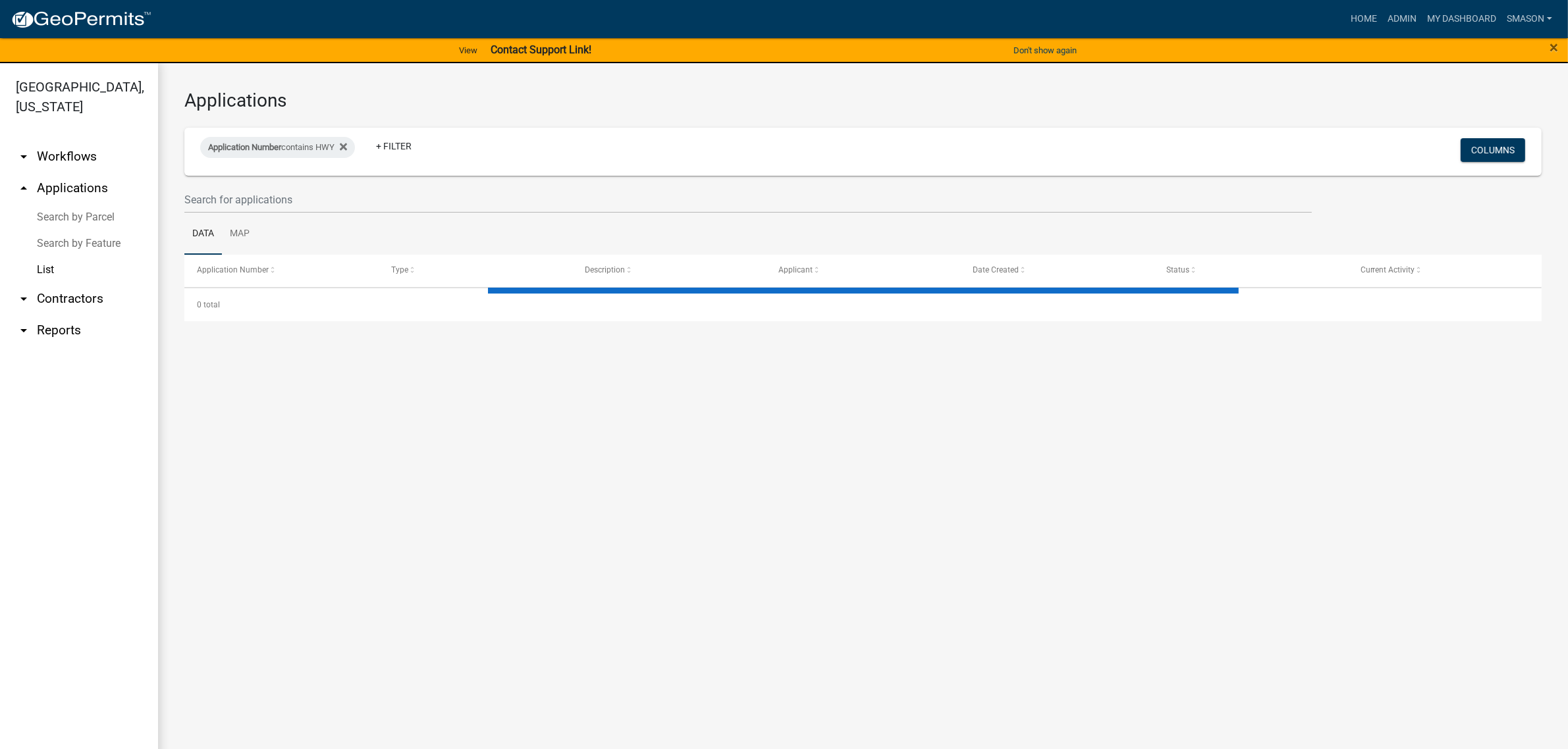
select select "3: 100"
